Goal: Transaction & Acquisition: Purchase product/service

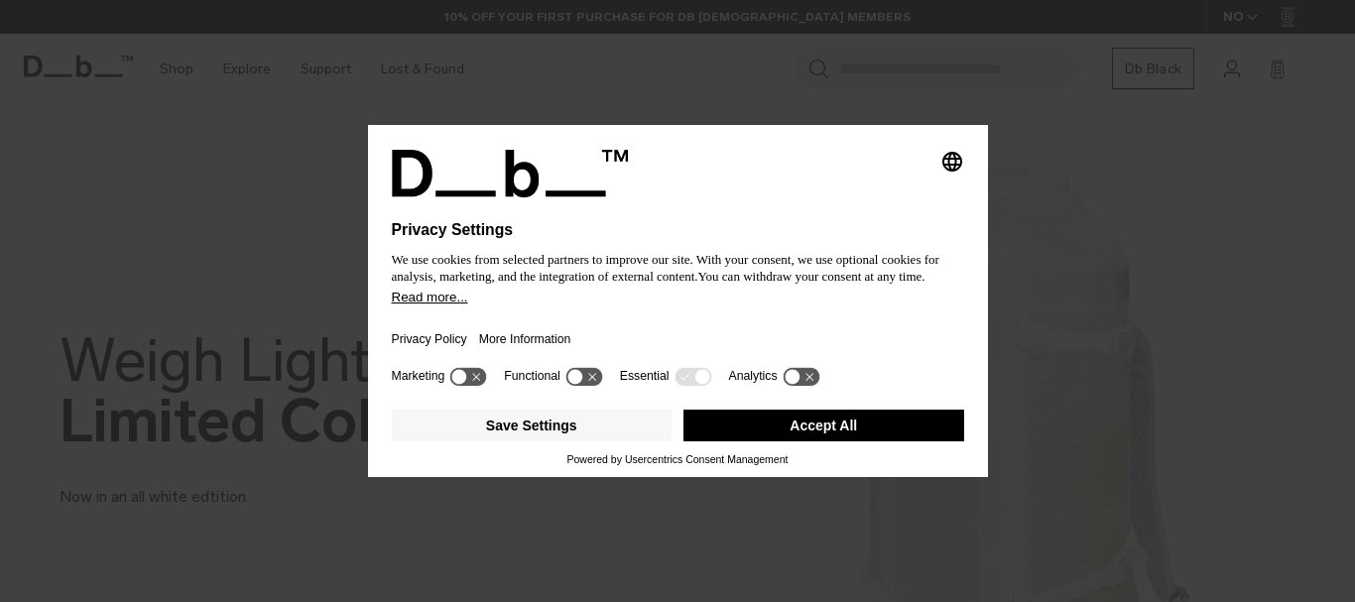
click at [839, 423] on button "Accept All" at bounding box center [823, 426] width 281 height 32
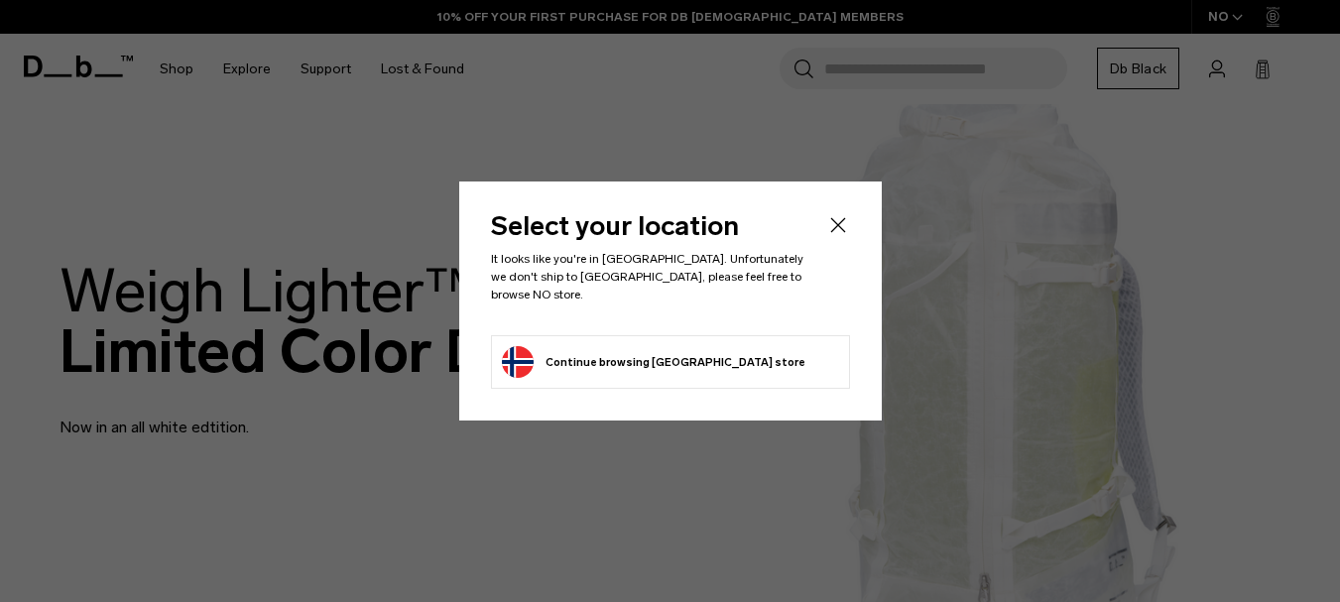
scroll to position [99, 0]
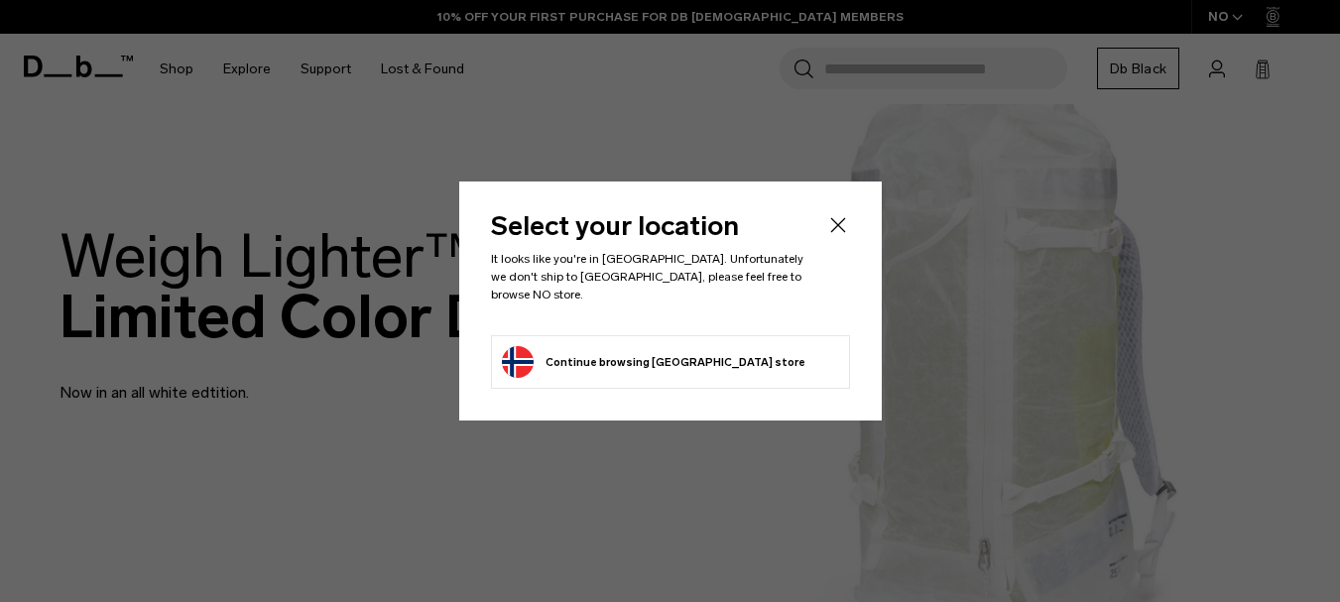
click at [762, 349] on li "Continue browsing Norway store Continue shopping in Norway" at bounding box center [670, 362] width 359 height 54
click at [651, 349] on button "Continue browsing Norway store Continue shopping in Norway" at bounding box center [654, 362] width 304 height 32
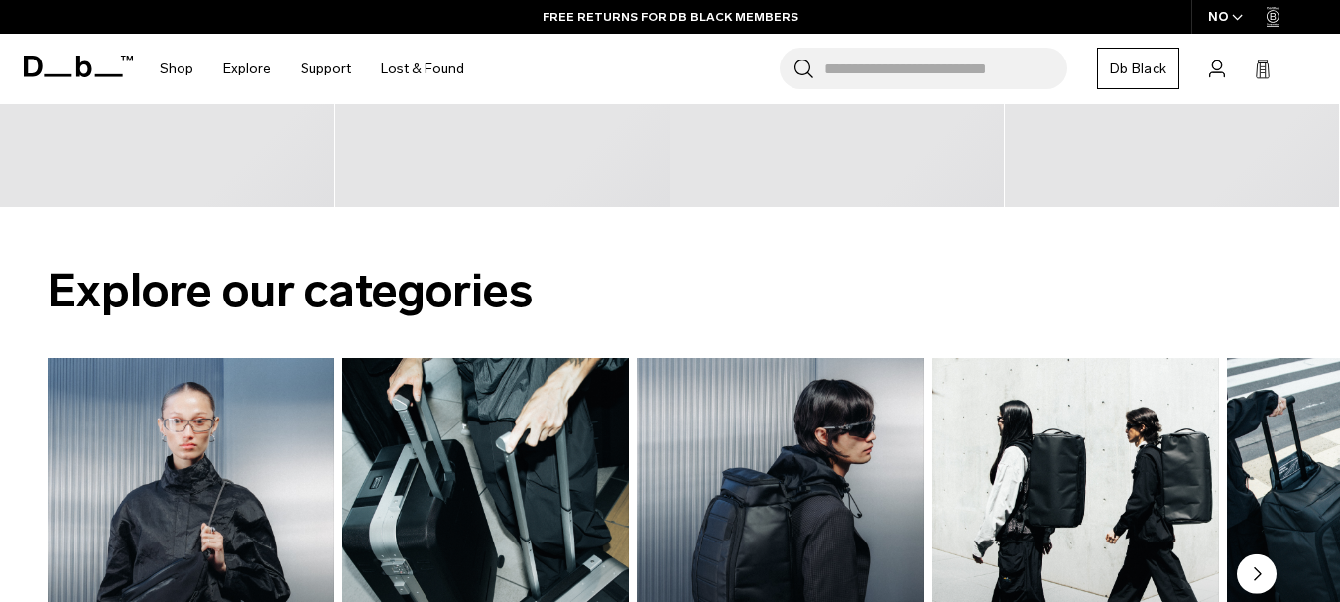
scroll to position [1389, 0]
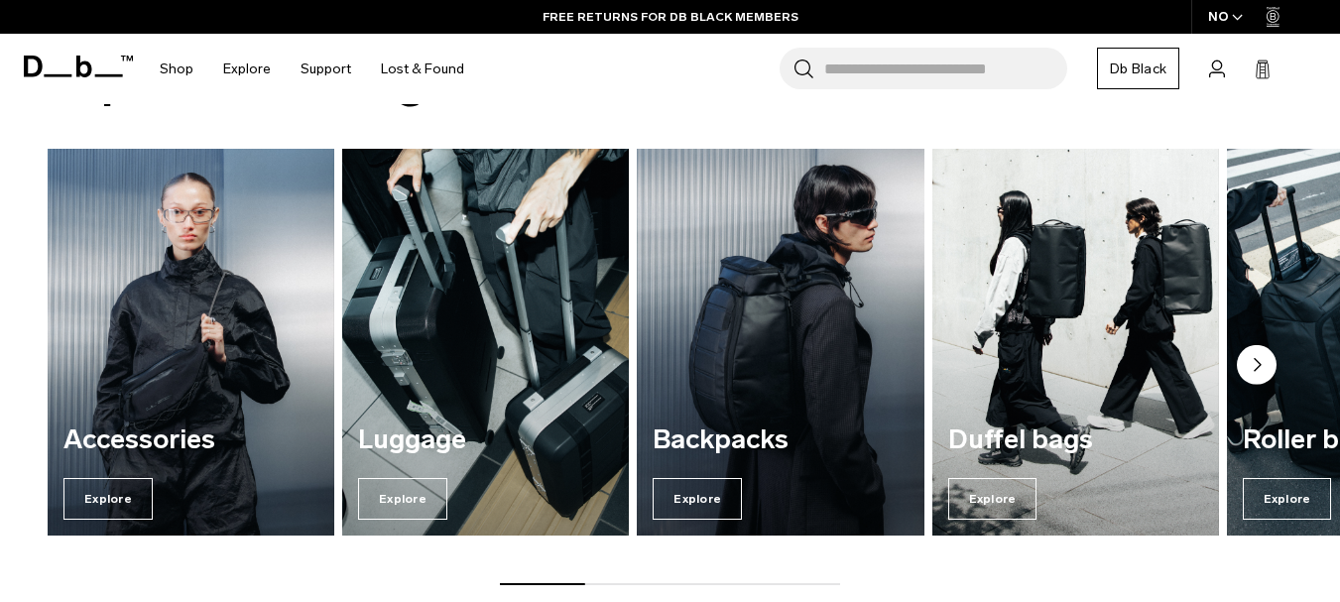
click at [778, 377] on img "3 / 7" at bounding box center [781, 342] width 296 height 399
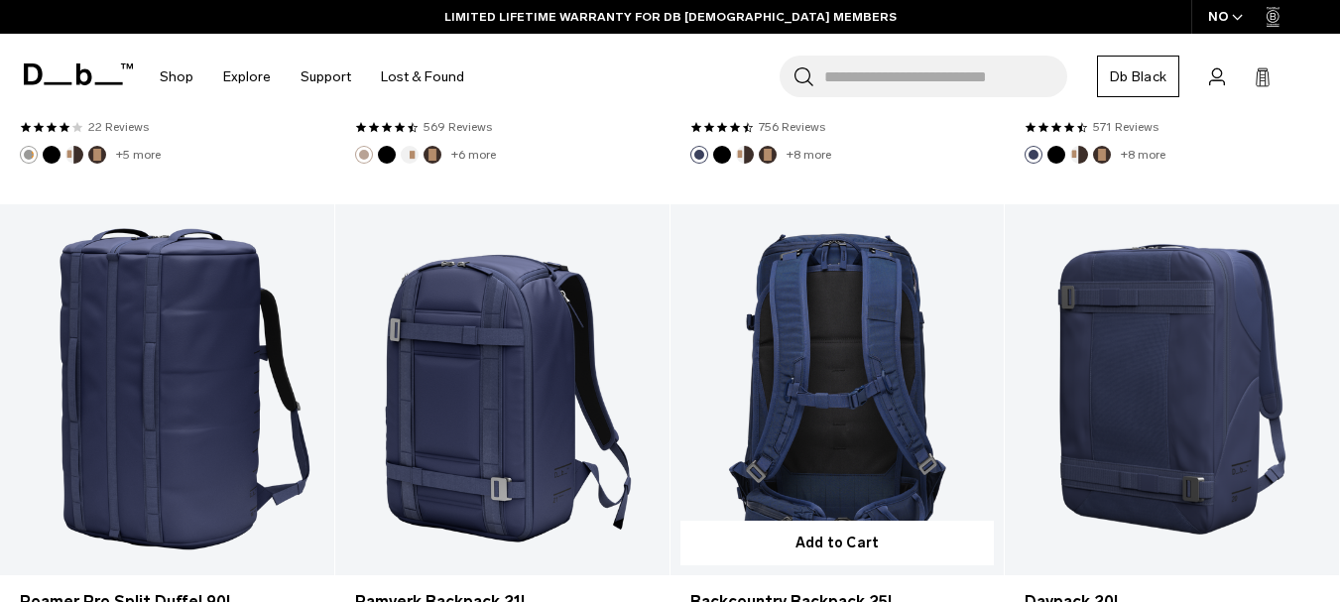
scroll to position [3472, 0]
